Goal: Find specific page/section

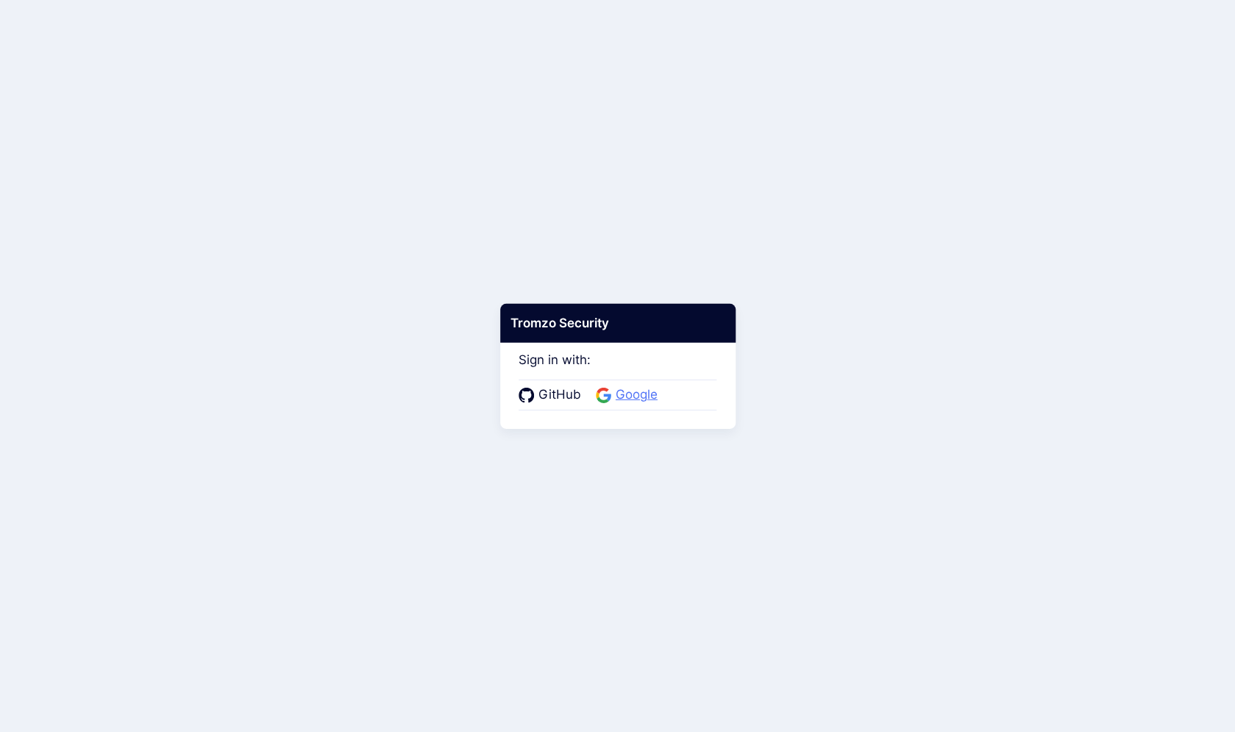
click at [622, 395] on span "Google" at bounding box center [636, 394] width 51 height 19
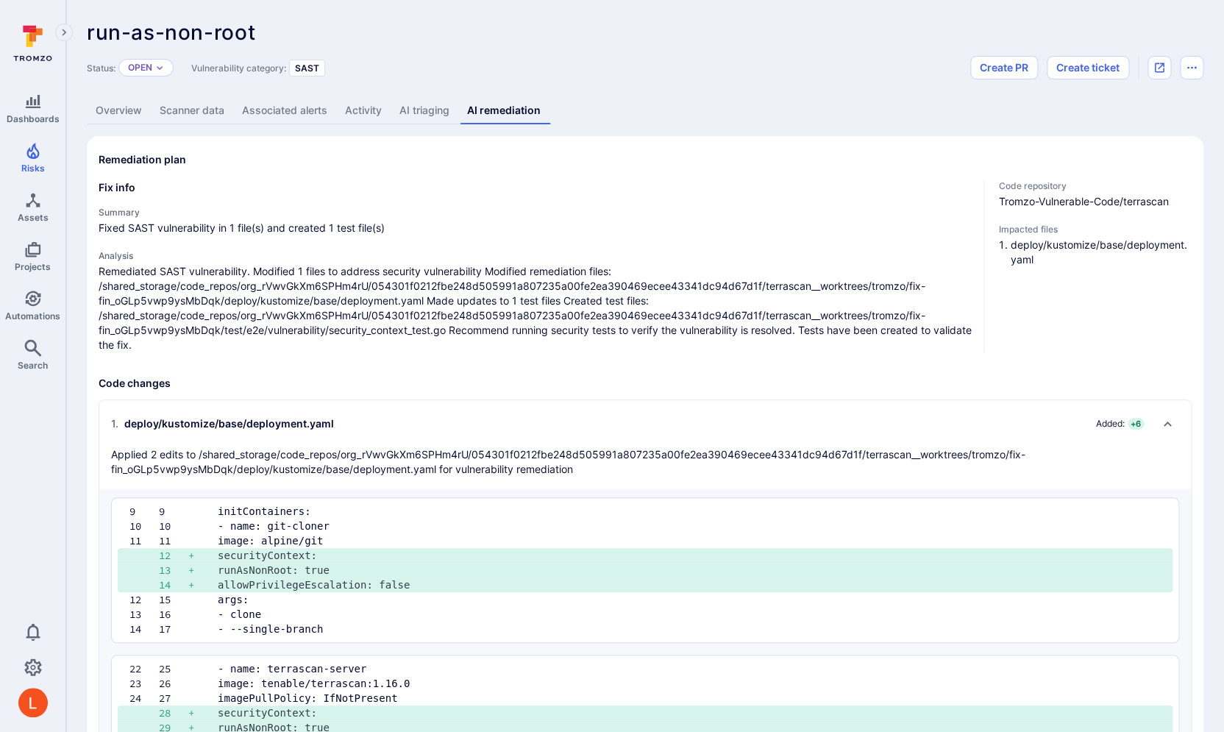
click at [504, 324] on p "Remediated SAST vulnerability. Modified 1 files to address security vulnerabili…" at bounding box center [535, 308] width 873 height 88
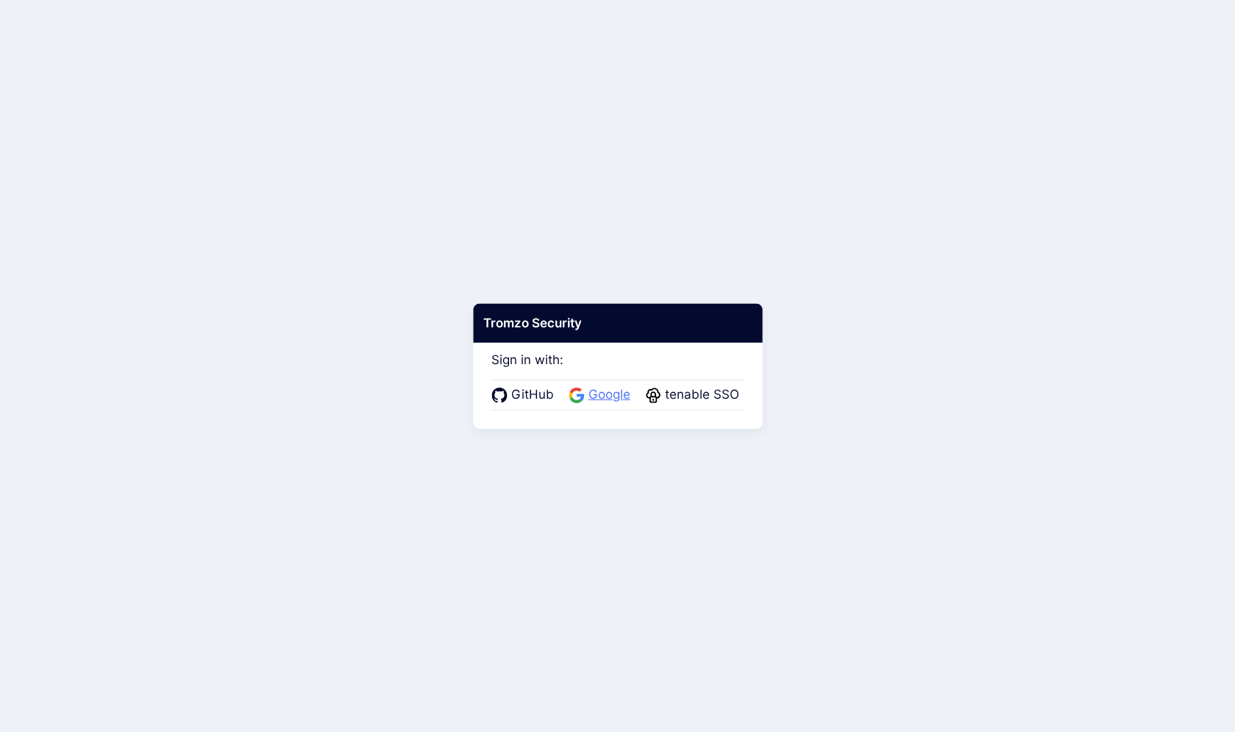
click at [595, 401] on span "Google" at bounding box center [609, 394] width 51 height 19
